Goal: Task Accomplishment & Management: Use online tool/utility

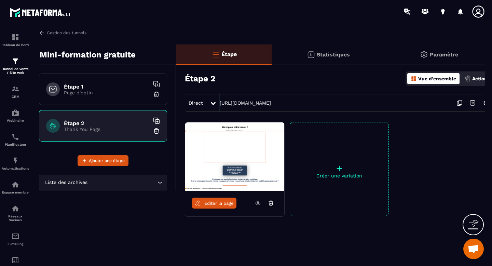
scroll to position [647, 0]
click at [109, 92] on p "Page d'optin" at bounding box center [106, 92] width 85 height 5
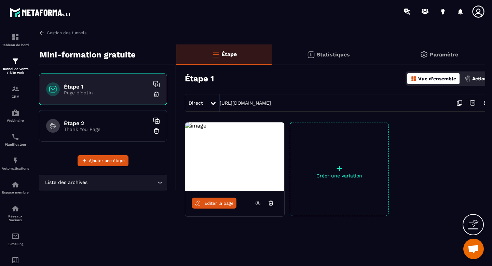
click at [238, 103] on link "[URL][DOMAIN_NAME]" at bounding box center [245, 102] width 51 height 5
click at [214, 206] on link "Éditer la page" at bounding box center [214, 202] width 44 height 11
